Goal: Task Accomplishment & Management: Use online tool/utility

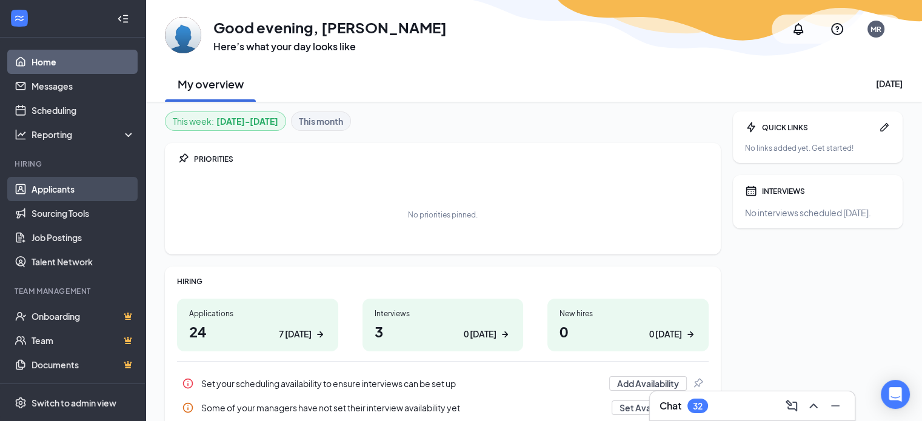
click at [72, 189] on link "Applicants" at bounding box center [84, 189] width 104 height 24
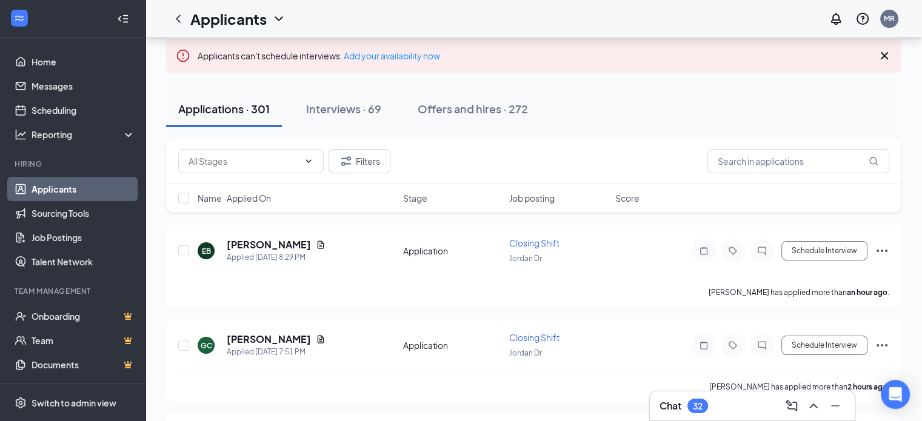
scroll to position [81, 0]
click at [724, 159] on input "text" at bounding box center [799, 161] width 182 height 24
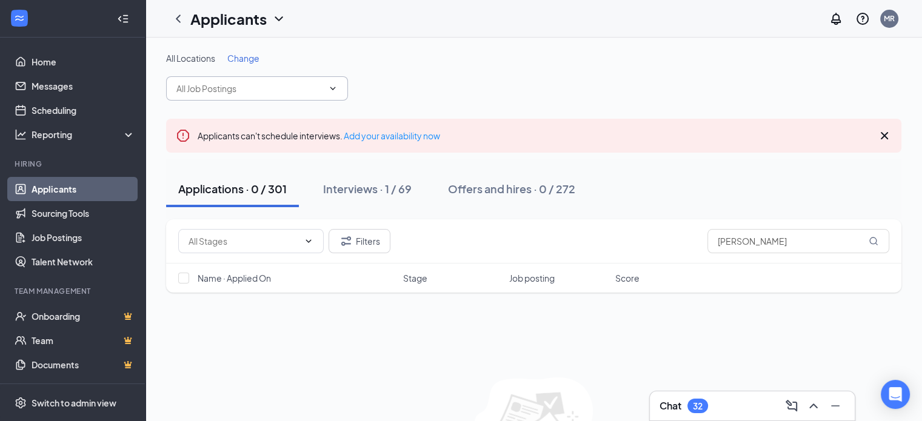
click at [333, 87] on icon "ChevronDown" at bounding box center [333, 89] width 10 height 10
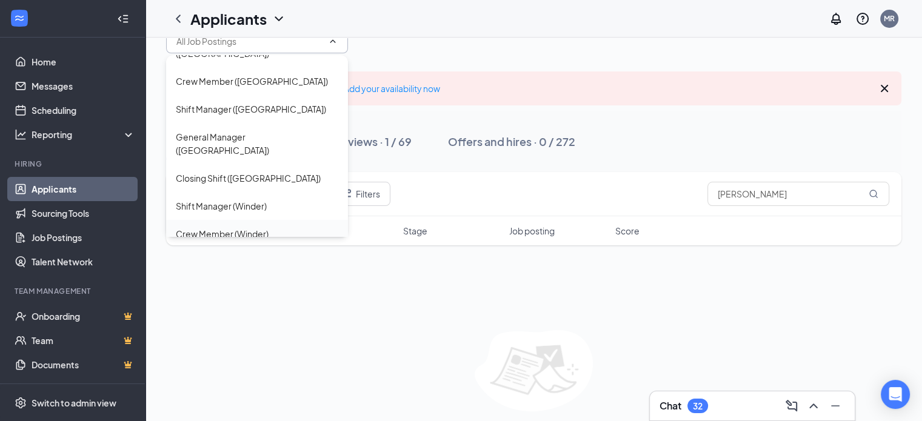
scroll to position [61, 0]
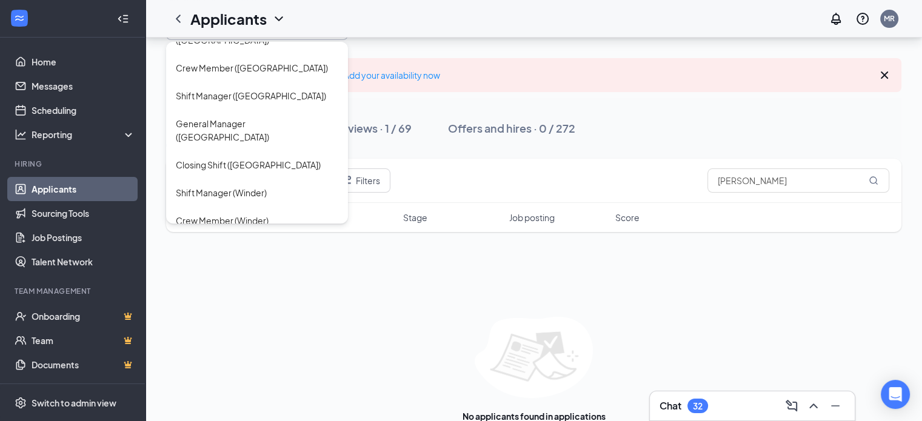
click at [649, 118] on div "Applications · 0 / 301 Interviews · 1 / 69 Offers and hires · 0 / 272" at bounding box center [534, 128] width 736 height 36
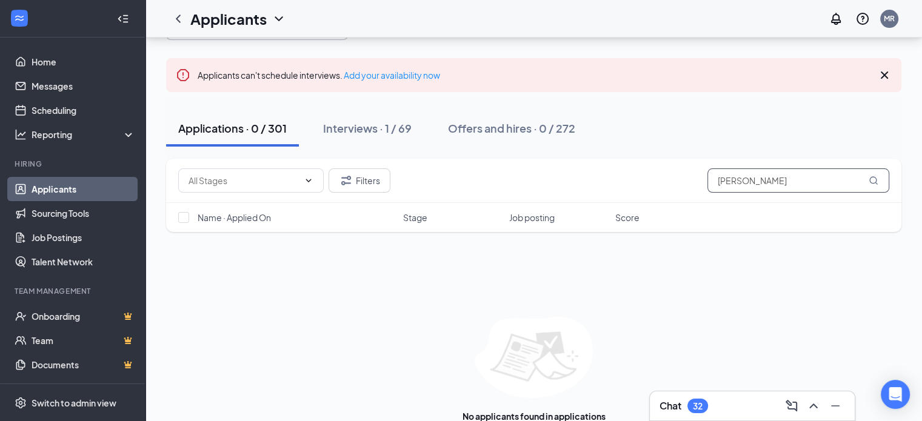
click at [749, 179] on input "[PERSON_NAME]" at bounding box center [799, 181] width 182 height 24
type input "G"
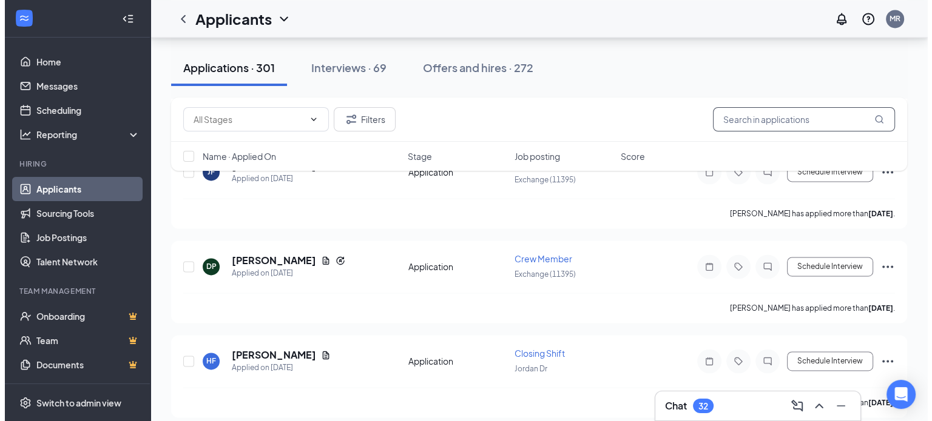
scroll to position [6408, 0]
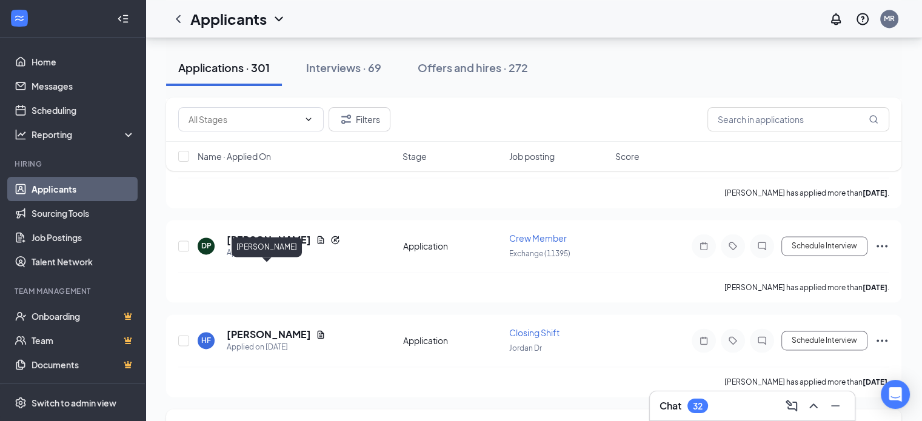
click at [271, 421] on h5 "[PERSON_NAME]" at bounding box center [269, 429] width 84 height 13
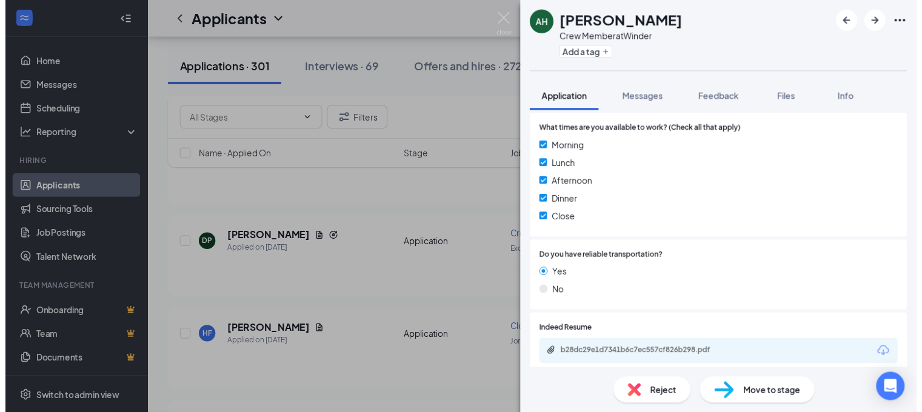
scroll to position [566, 0]
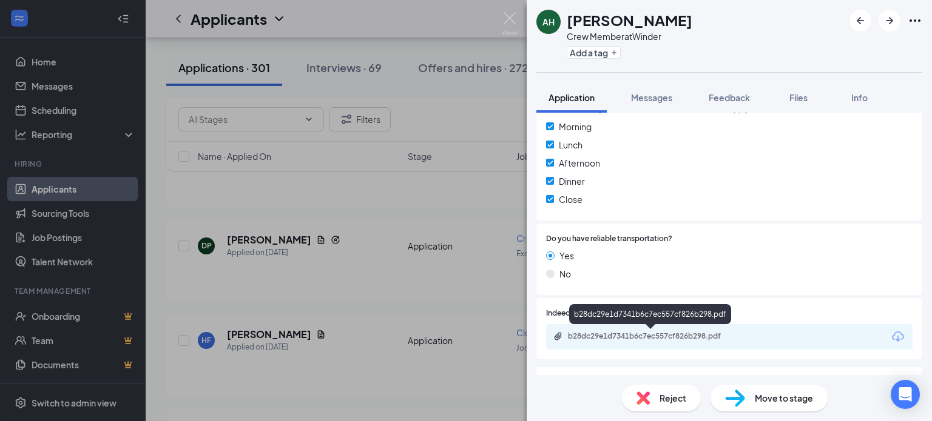
click at [614, 334] on div "b28dc29e1d7341b6c7ec557cf826b298.pdf" at bounding box center [653, 337] width 170 height 10
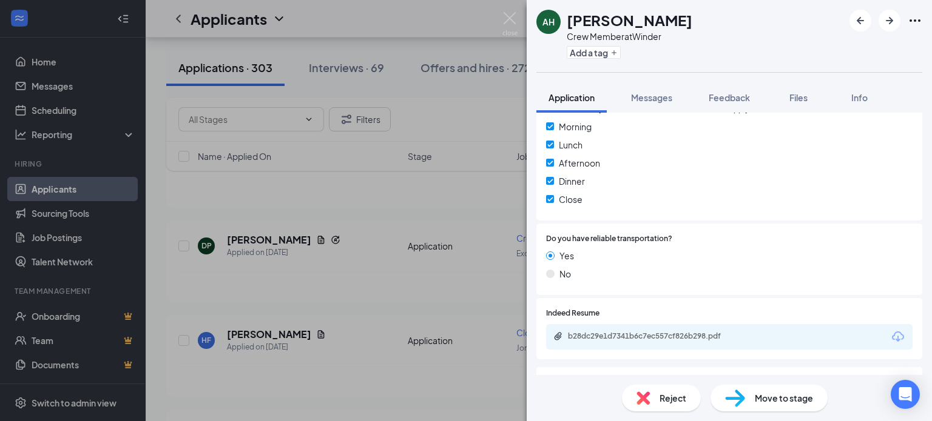
click at [345, 230] on div "AH [PERSON_NAME] Crew Member at Winder Add a tag Application Messages Feedback …" at bounding box center [466, 210] width 932 height 421
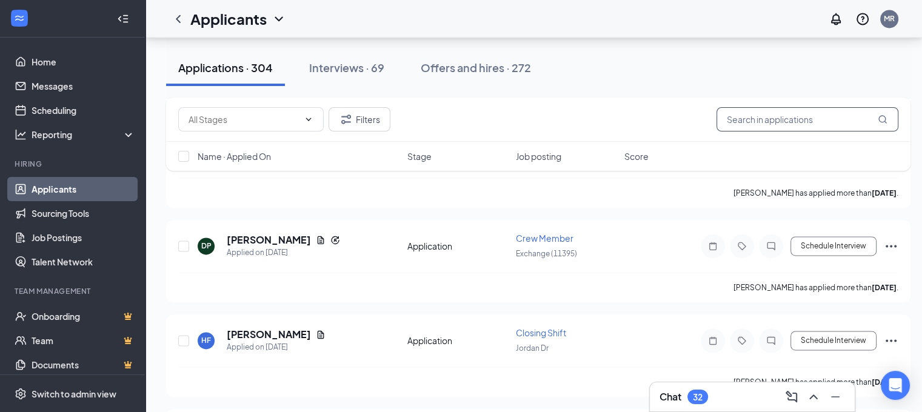
click at [802, 119] on input "text" at bounding box center [808, 119] width 182 height 24
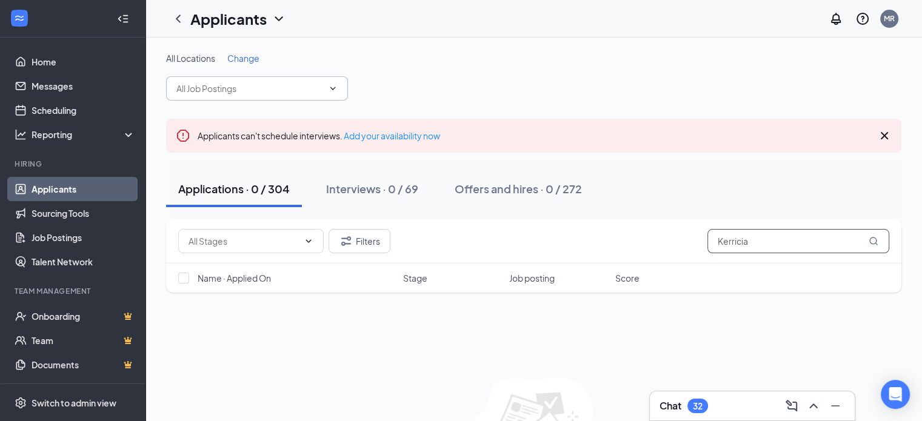
type input "Kerricia"
click at [472, 374] on div "Filters Kerricia Name · Applied On Stage Job posting Score No applicants found …" at bounding box center [534, 358] width 736 height 276
